Goal: Transaction & Acquisition: Purchase product/service

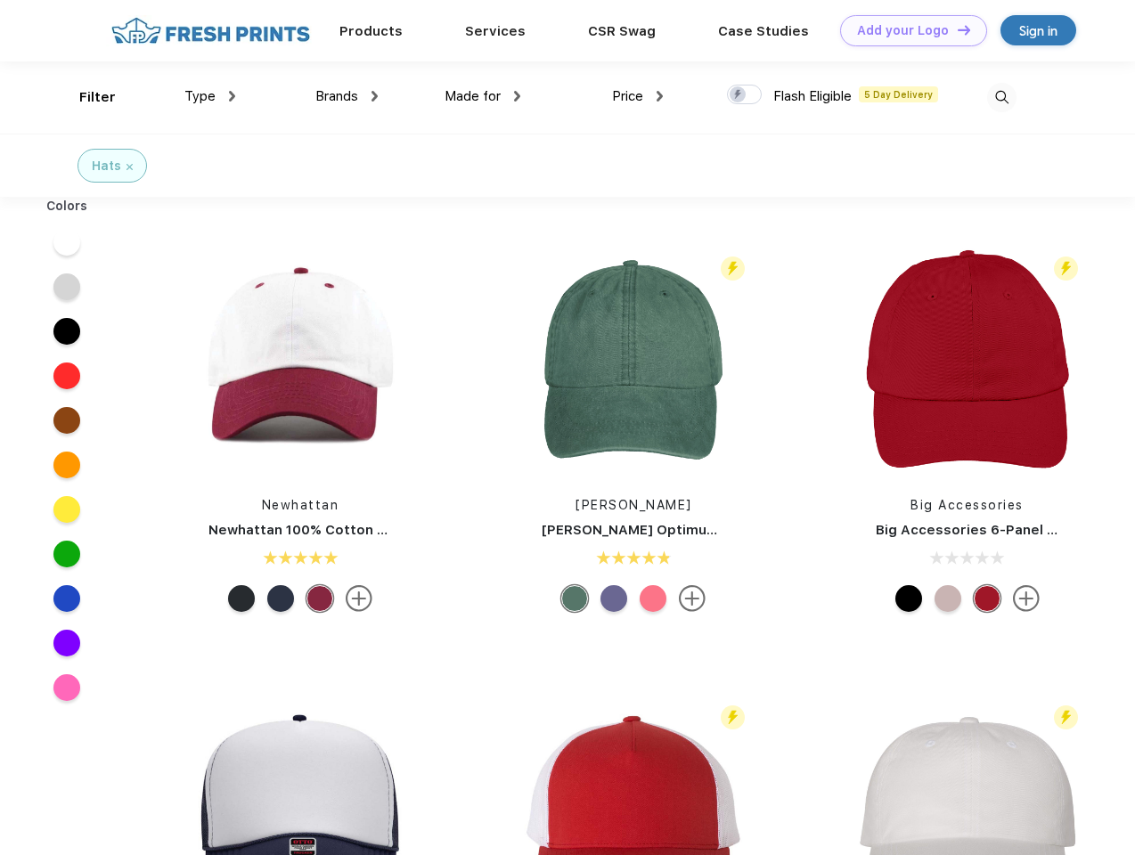
click at [907, 30] on link "Add your Logo Design Tool" at bounding box center [913, 30] width 147 height 31
click at [0, 0] on div "Design Tool" at bounding box center [0, 0] width 0 height 0
click at [956, 29] on link "Add your Logo Design Tool" at bounding box center [913, 30] width 147 height 31
click at [86, 97] on div "Filter" at bounding box center [97, 97] width 37 height 20
click at [210, 96] on span "Type" at bounding box center [199, 96] width 31 height 16
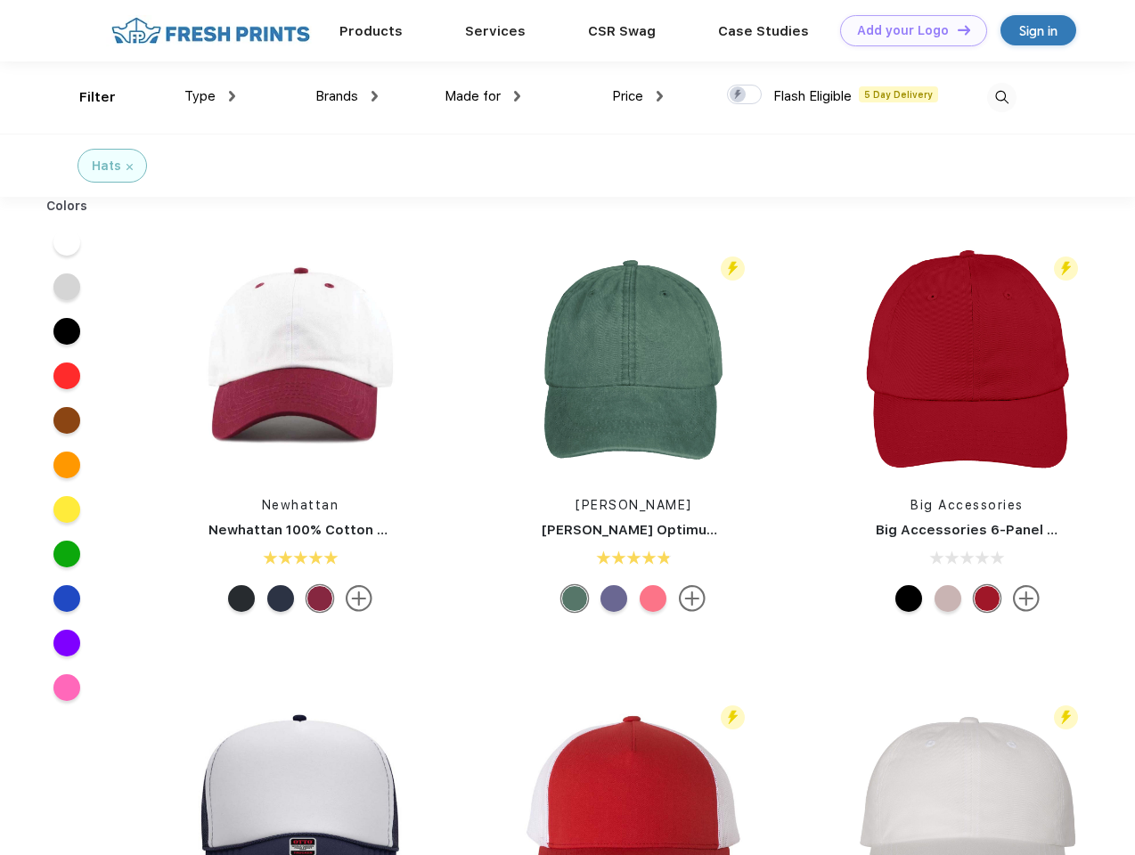
click at [347, 96] on span "Brands" at bounding box center [336, 96] width 43 height 16
click at [483, 96] on span "Made for" at bounding box center [473, 96] width 56 height 16
click at [638, 96] on span "Price" at bounding box center [627, 96] width 31 height 16
click at [745, 95] on div at bounding box center [744, 95] width 35 height 20
click at [738, 95] on input "checkbox" at bounding box center [733, 90] width 12 height 12
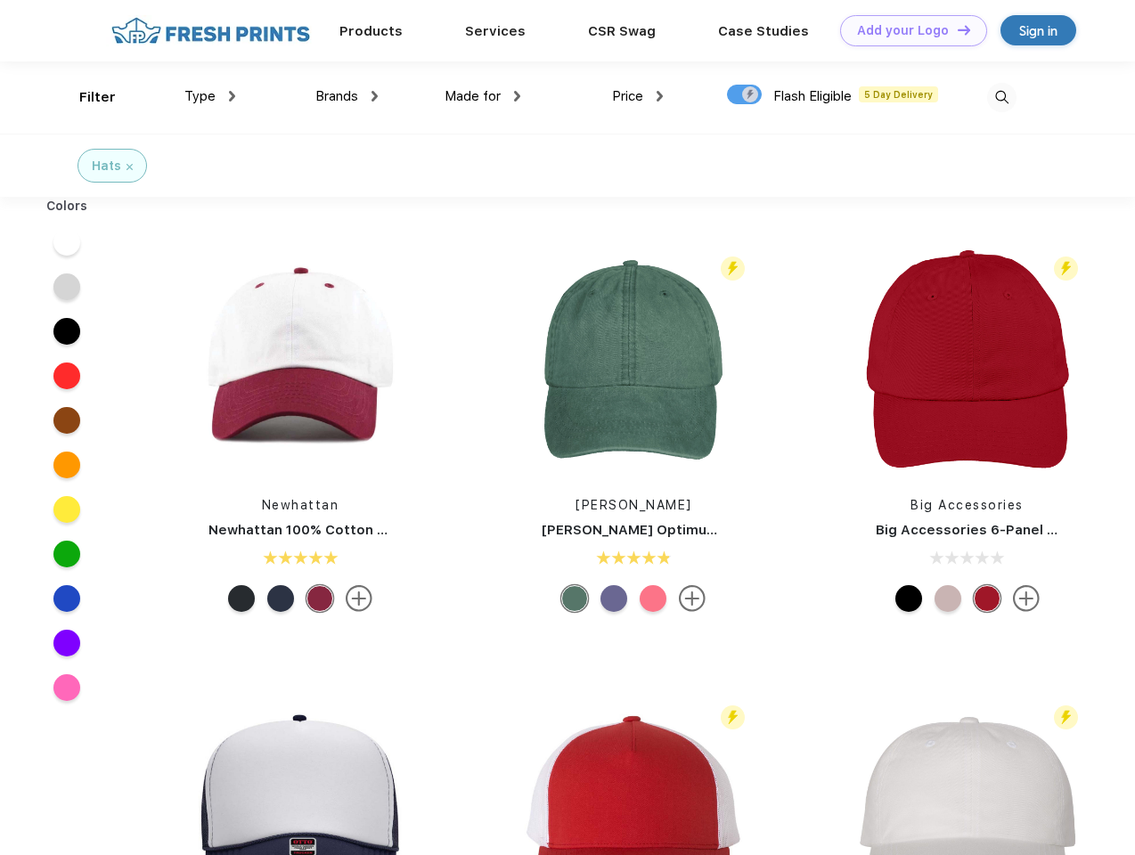
click at [1001, 97] on img at bounding box center [1001, 97] width 29 height 29
